Goal: Check status: Check status

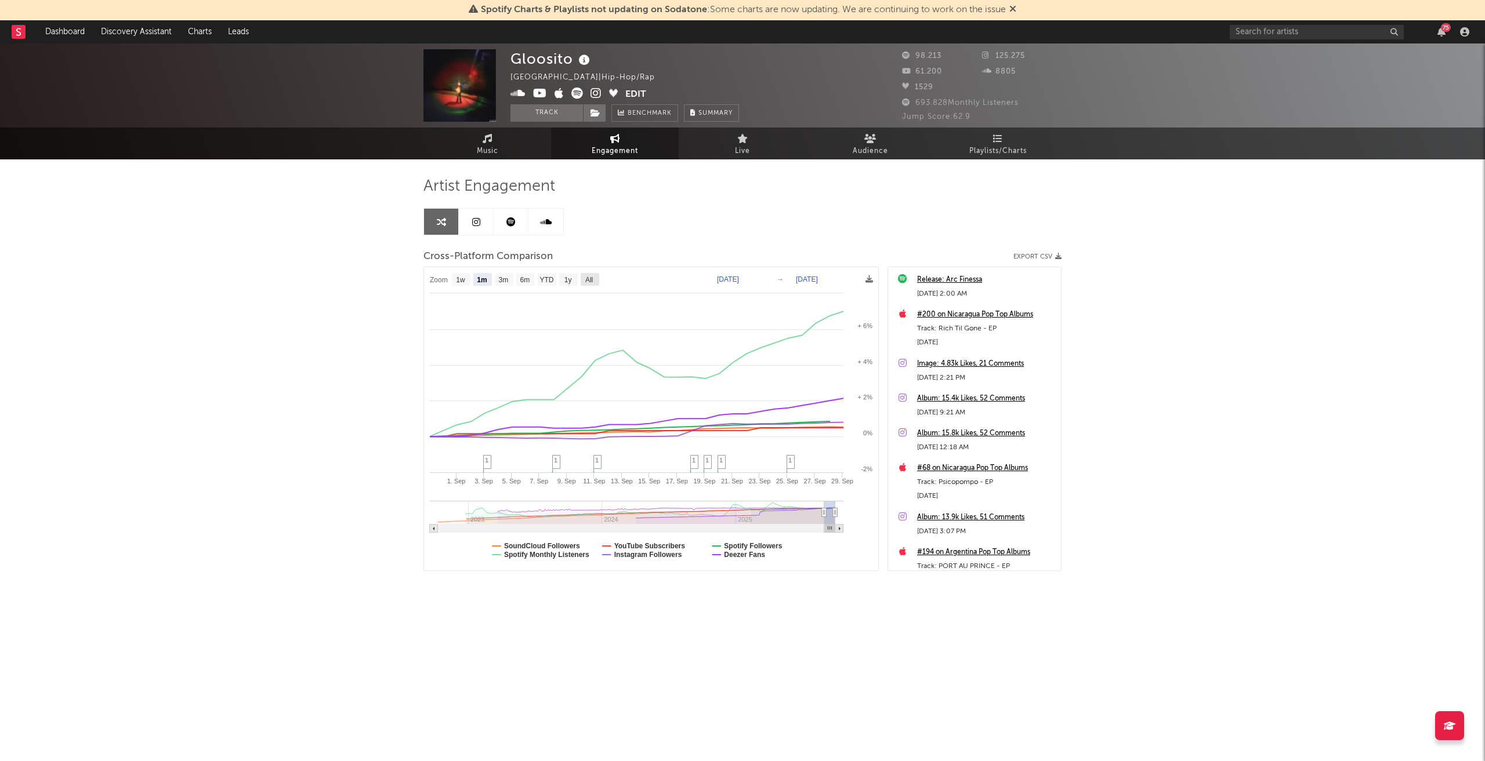
click at [593, 280] on text "All" at bounding box center [589, 280] width 8 height 8
select select "All"
type input "[DATE]"
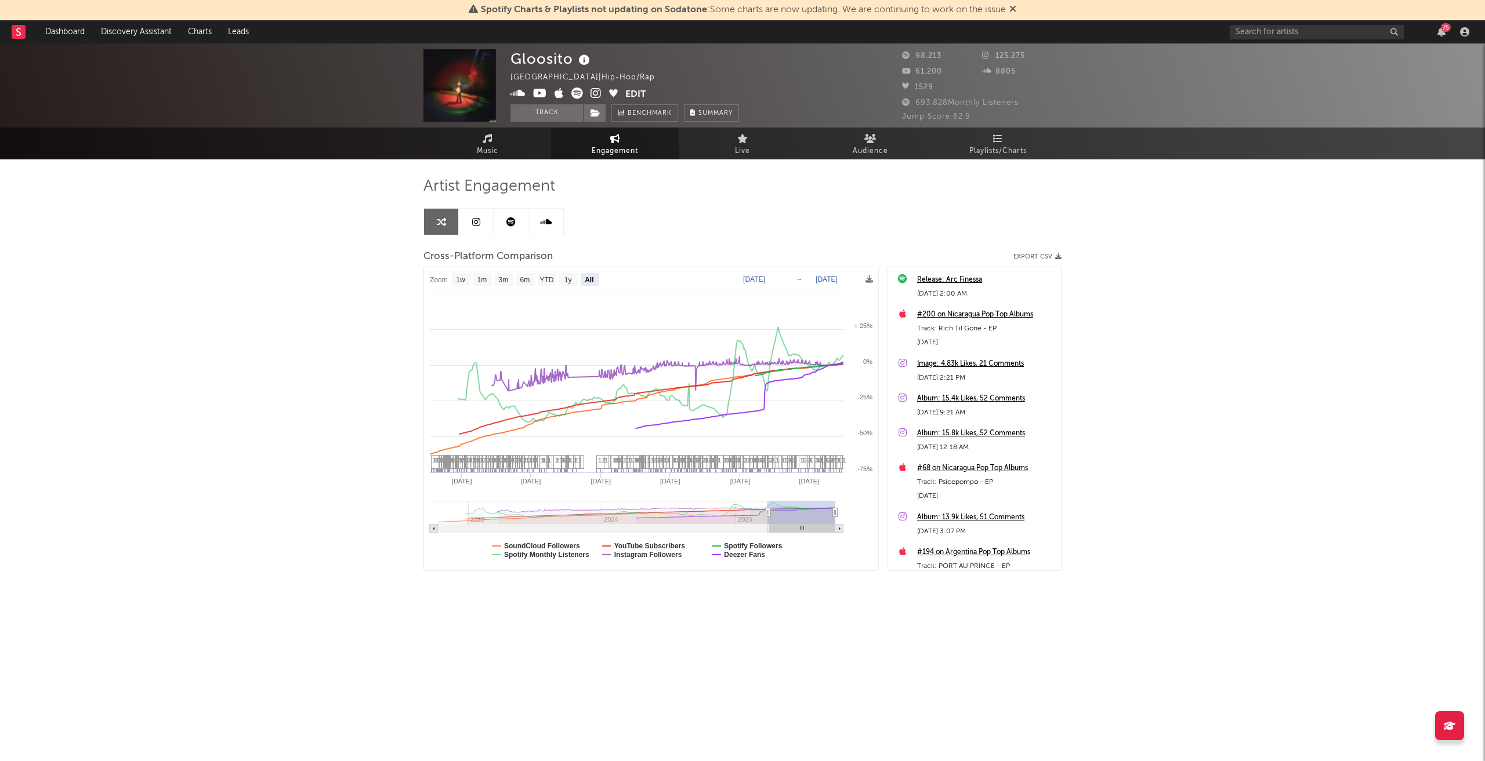
select select "All"
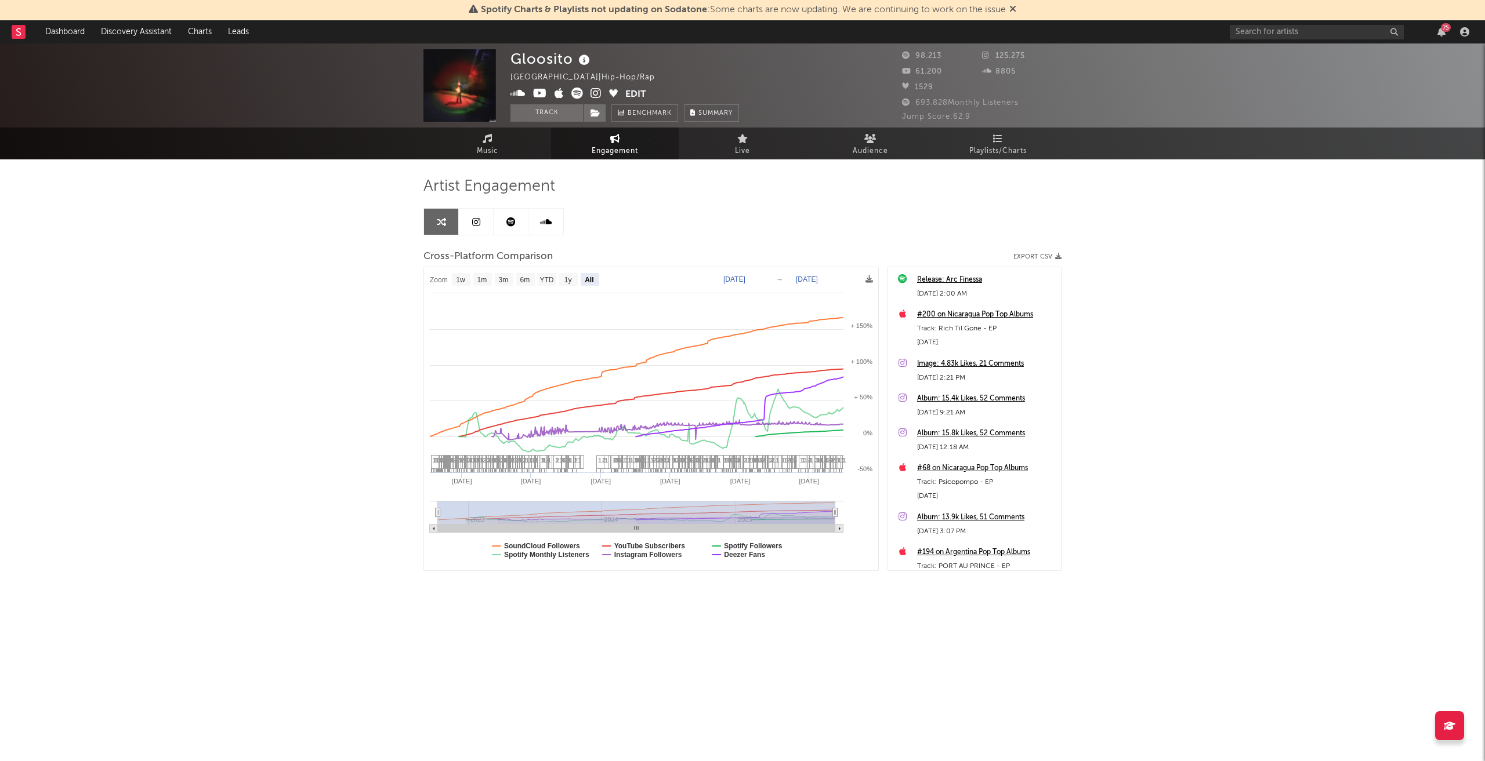
click at [1215, 420] on div "Gloosito [GEOGRAPHIC_DATA] | Hip-Hop/Rap Edit Track Benchmark Summary 98.213 12…" at bounding box center [742, 347] width 1485 height 609
click at [452, 514] on rect at bounding box center [636, 512] width 397 height 23
click at [627, 612] on div "Artist Engagement Cross-Platform Comparison Export CSV Zoom 1w 1m 3m 6m YTD 1y …" at bounding box center [742, 388] width 638 height 458
drag, startPoint x: 647, startPoint y: 527, endPoint x: 434, endPoint y: 513, distance: 213.3
click at [583, 529] on rect at bounding box center [636, 529] width 397 height 8
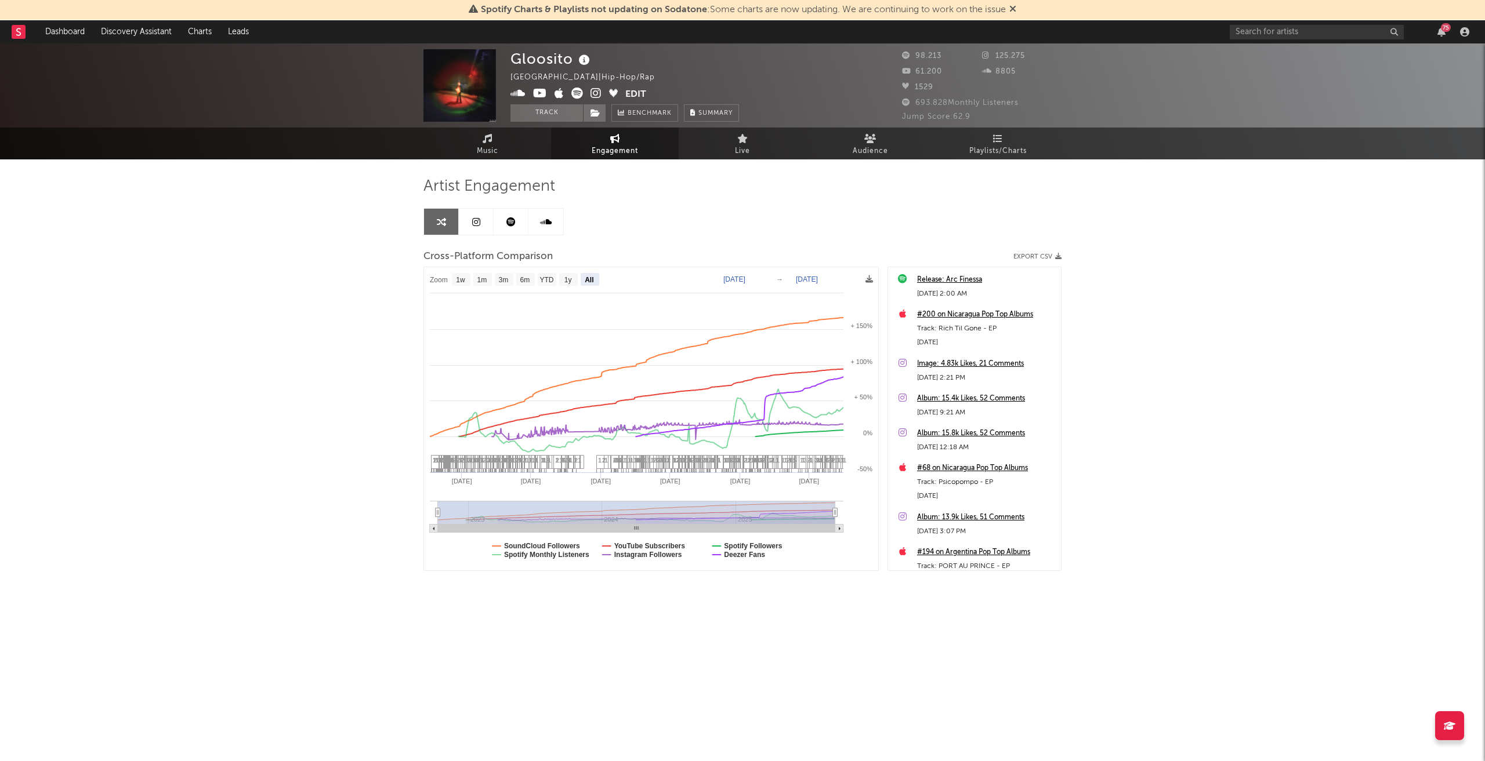
select select "All"
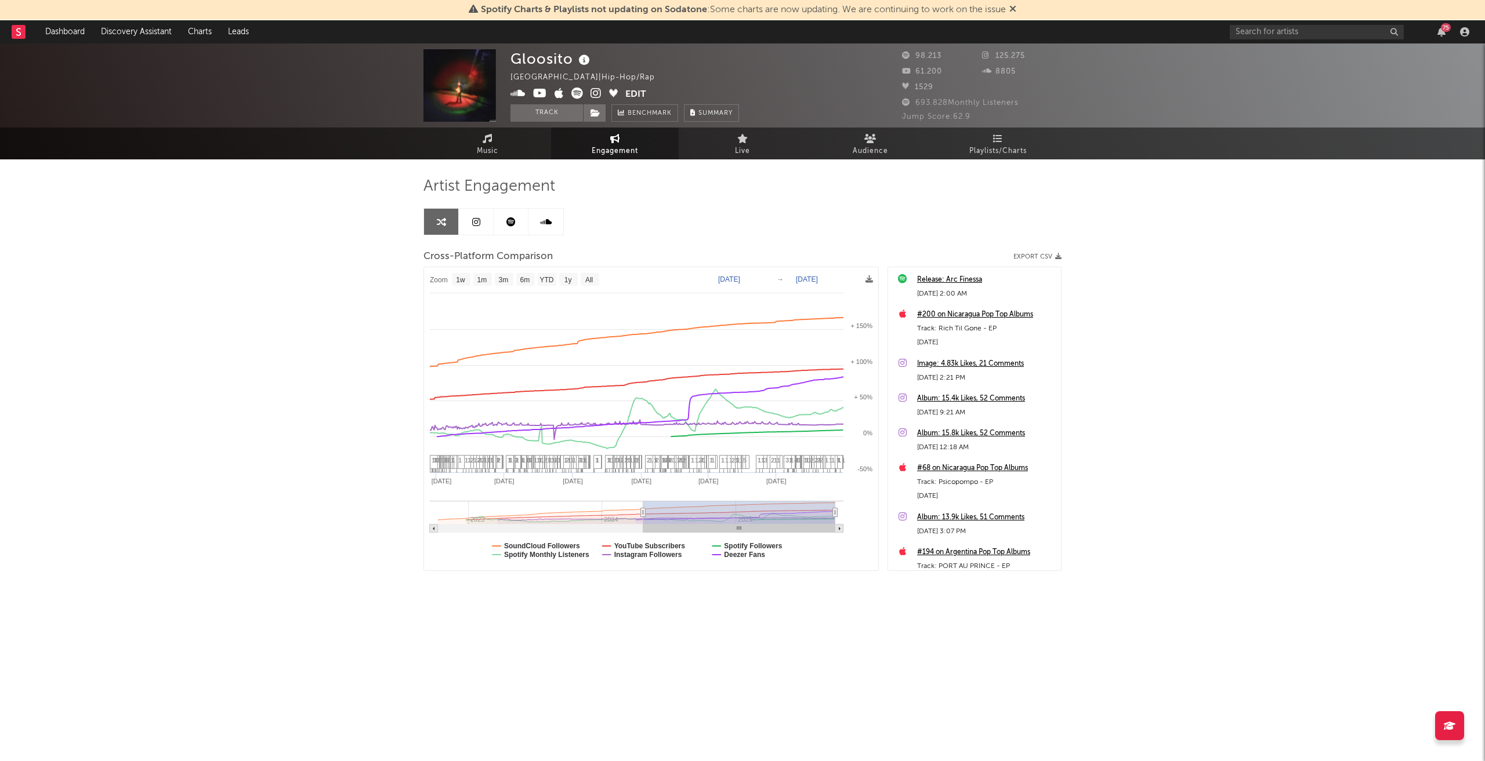
type input "[DATE]"
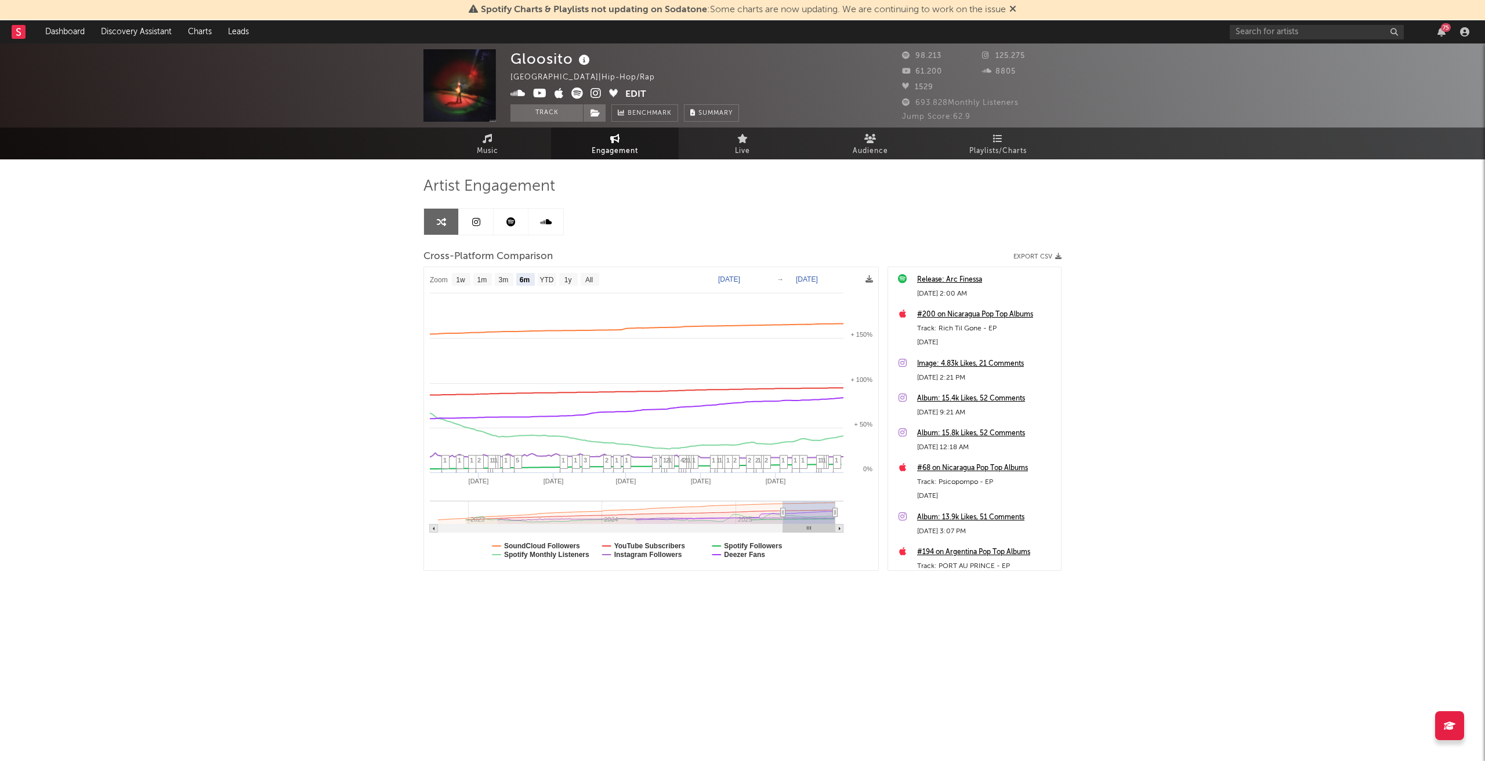
select select "6m"
type input "[DATE]"
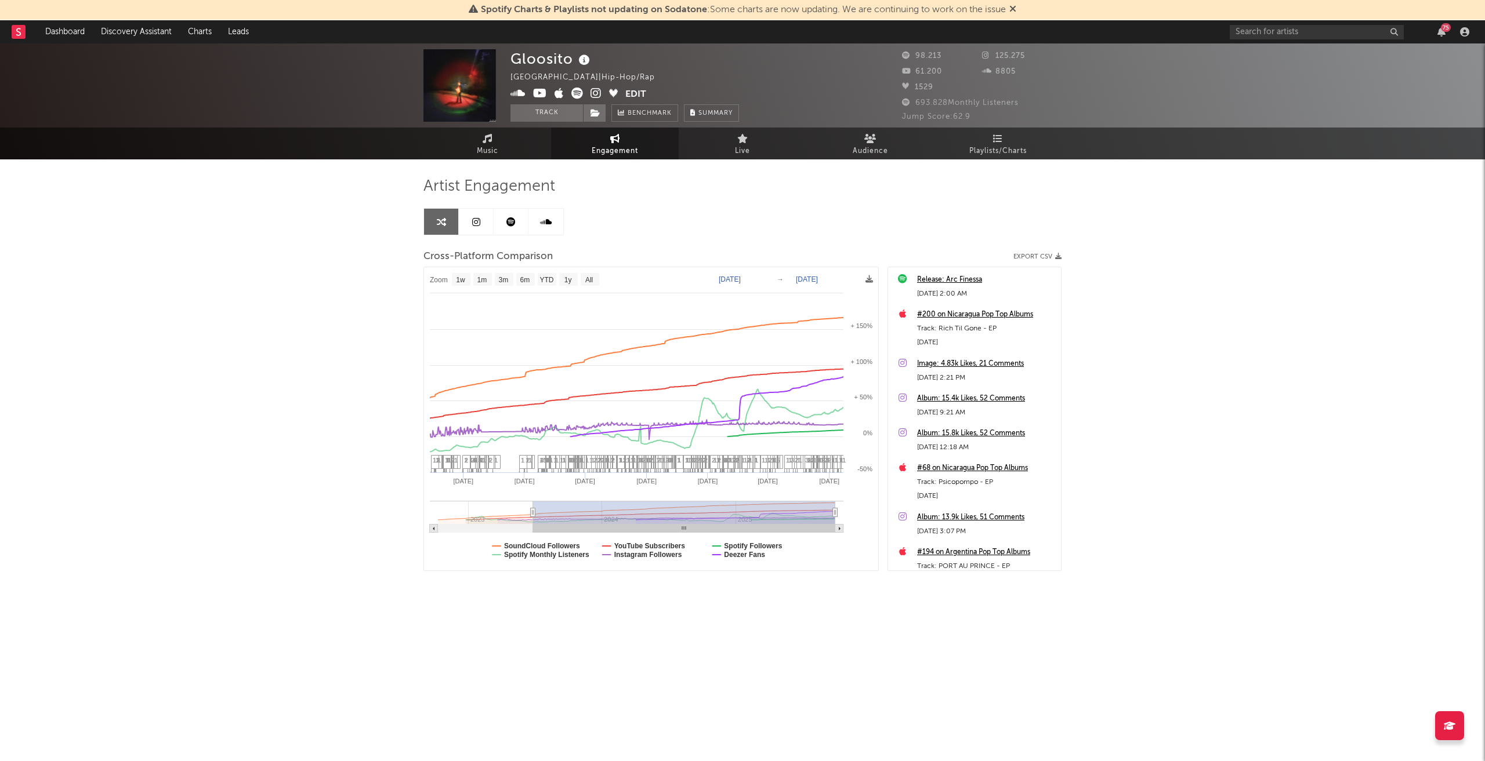
select select "1w"
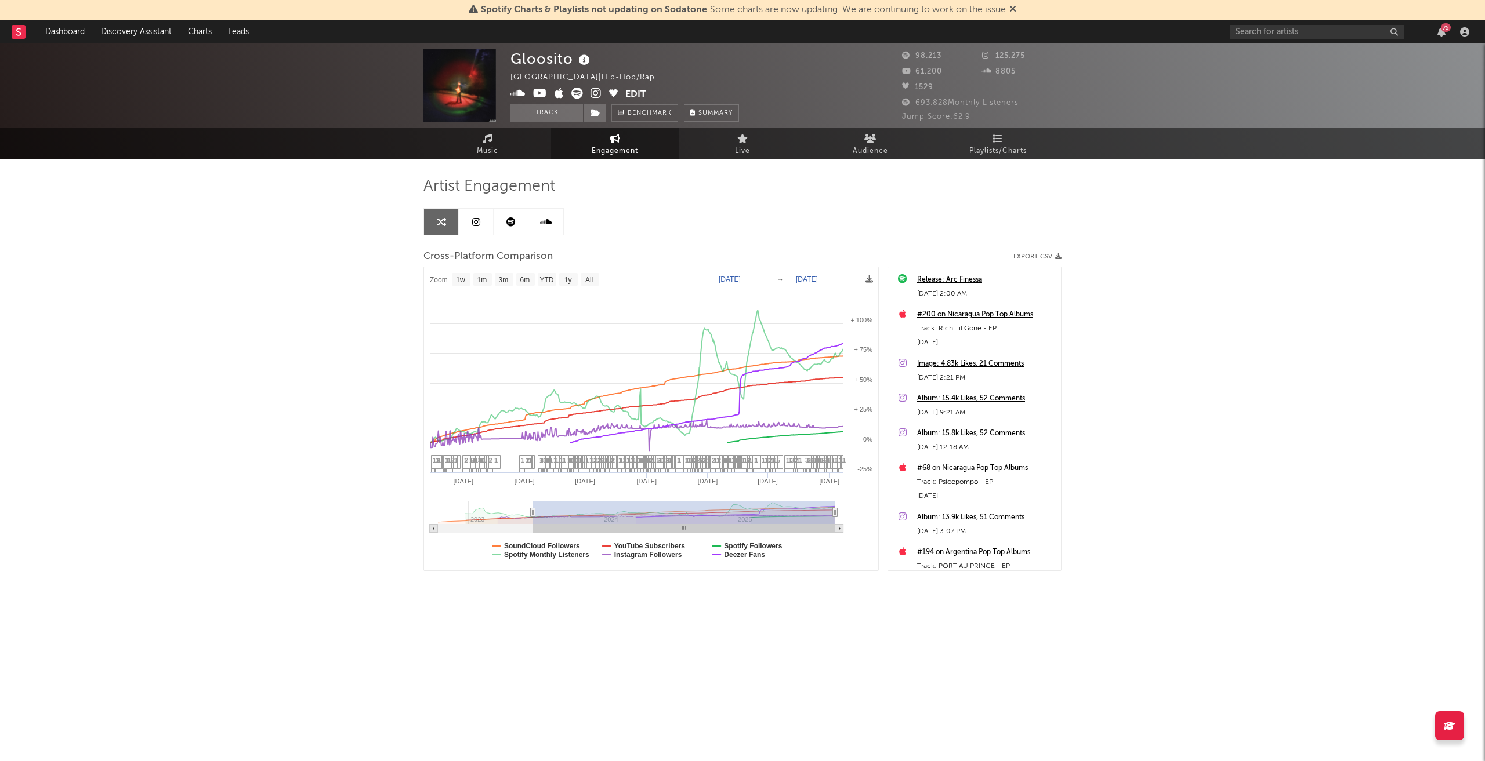
type input "[DATE]"
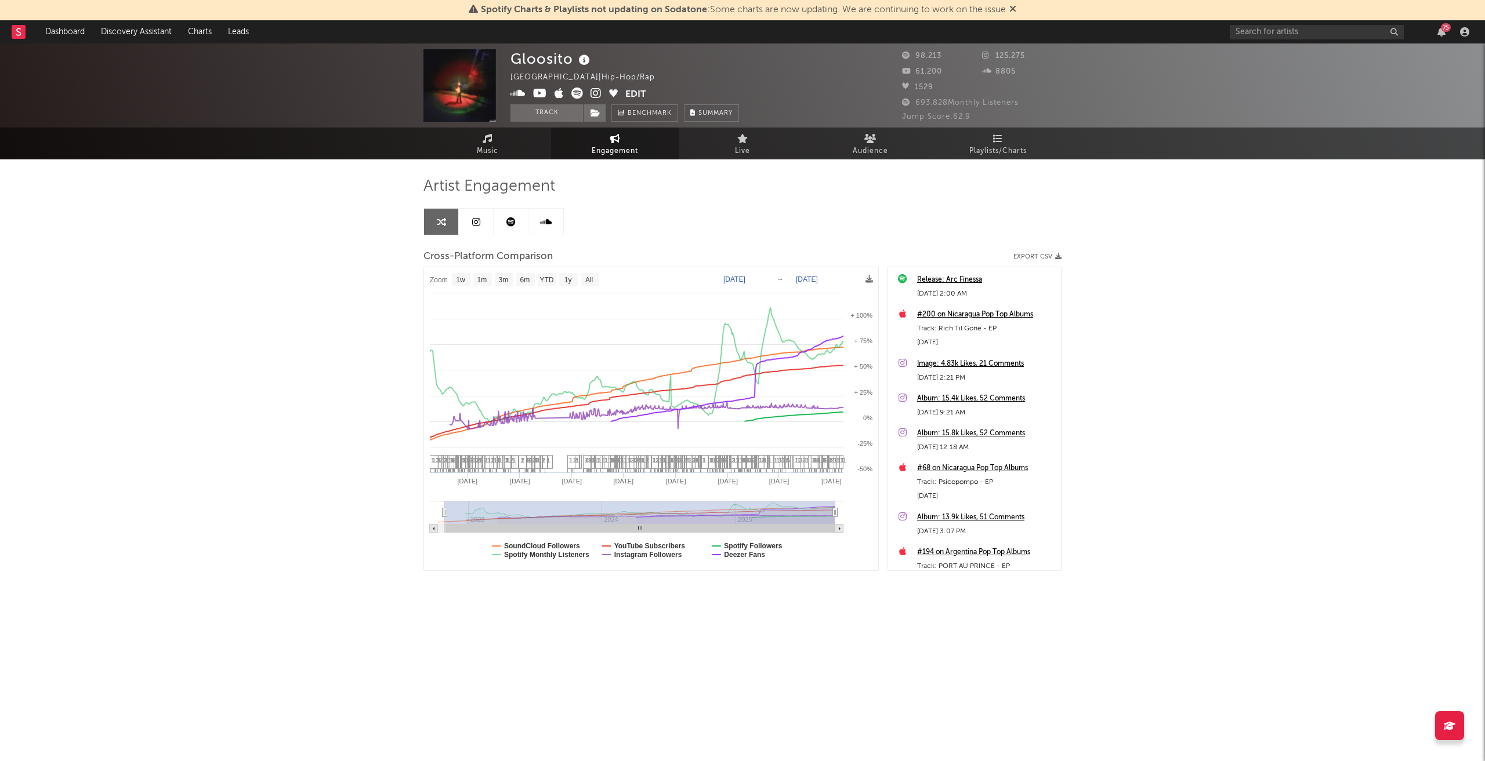
select select "All"
type input "[DATE]"
drag, startPoint x: 534, startPoint y: 511, endPoint x: 721, endPoint y: 647, distance: 231.6
select select "All"
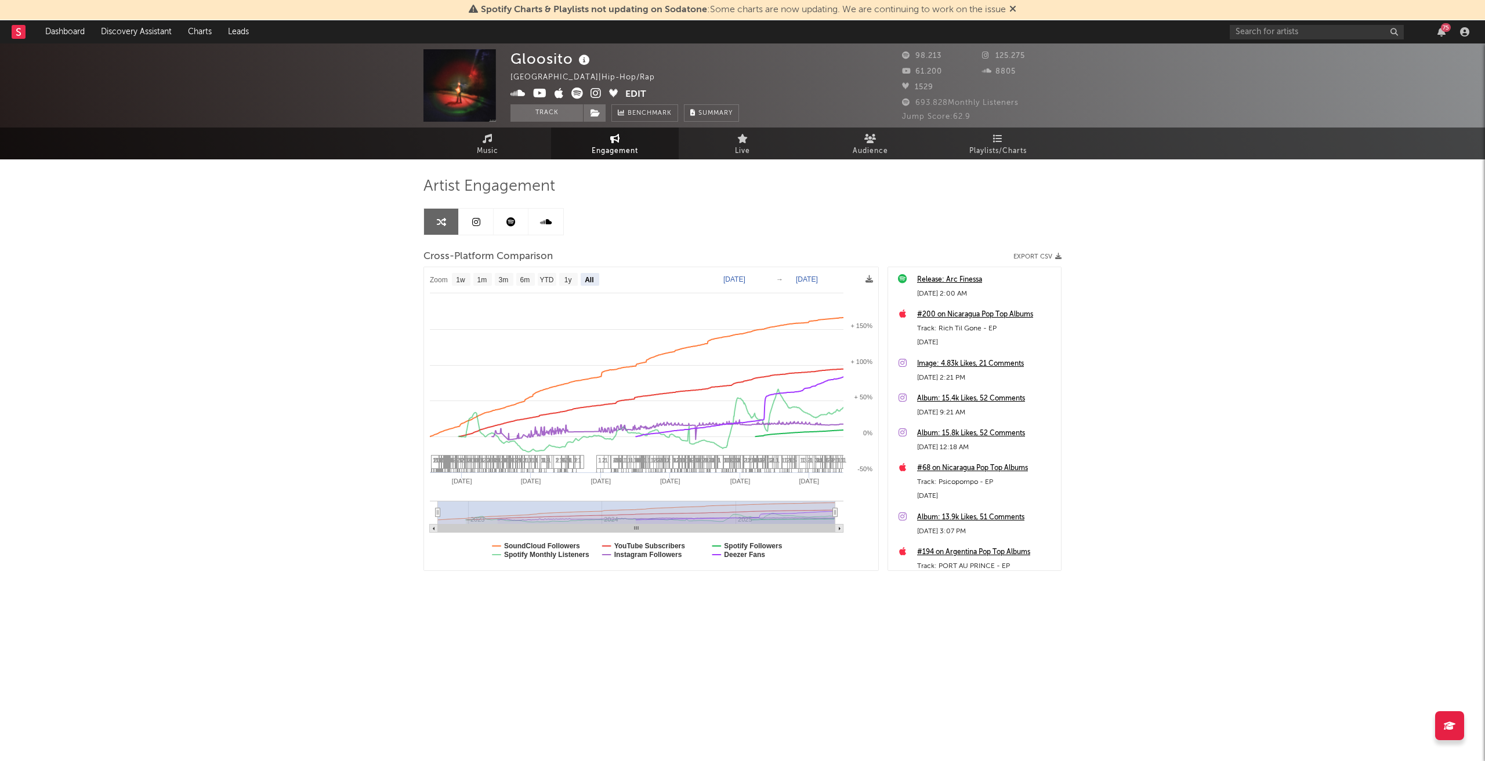
click at [729, 651] on div "Gloosito [GEOGRAPHIC_DATA] | Hip-Hop/Rap Edit Track Benchmark Summary 98.213 12…" at bounding box center [742, 347] width 1485 height 609
click at [1186, 420] on div "Gloosito [GEOGRAPHIC_DATA] | Hip-Hop/Rap Edit Track Benchmark Summary 98.213 12…" at bounding box center [742, 347] width 1485 height 609
click at [1182, 514] on div "Gloosito [GEOGRAPHIC_DATA] | Hip-Hop/Rap Edit Track Benchmark Summary 98.213 12…" at bounding box center [742, 347] width 1485 height 609
